Goal: Complete application form

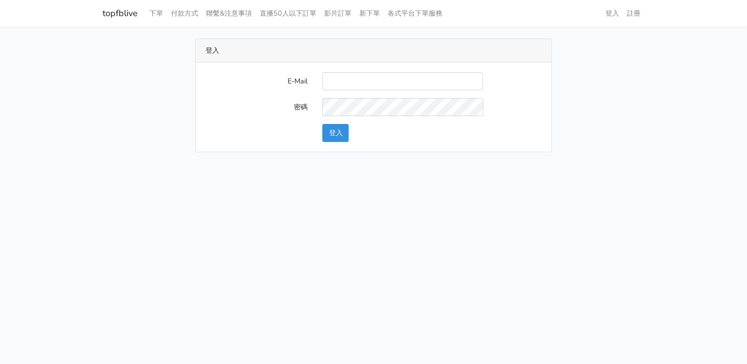
click at [356, 76] on input "E-Mail" at bounding box center [402, 81] width 161 height 18
type input "lillianokada@yahoo.com.tw"
click at [344, 130] on button "登入" at bounding box center [335, 133] width 26 height 18
